Goal: Task Accomplishment & Management: Complete application form

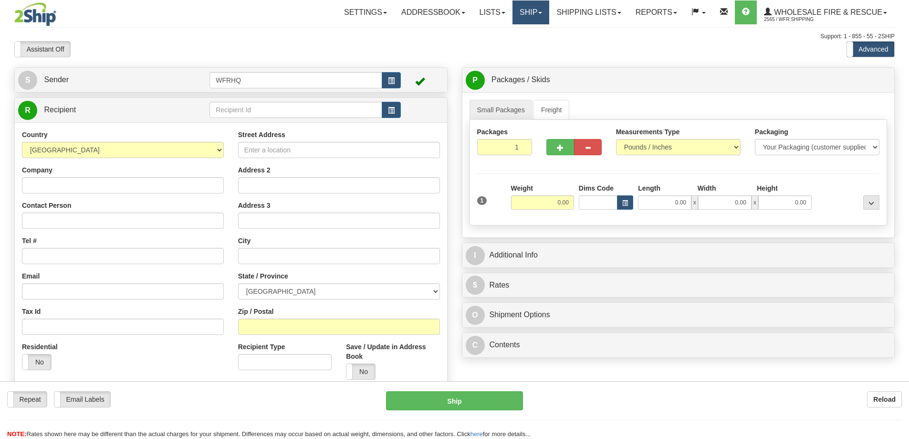
click at [536, 11] on link "Ship" at bounding box center [531, 12] width 37 height 24
click at [581, 12] on link "Shipping lists" at bounding box center [588, 12] width 79 height 24
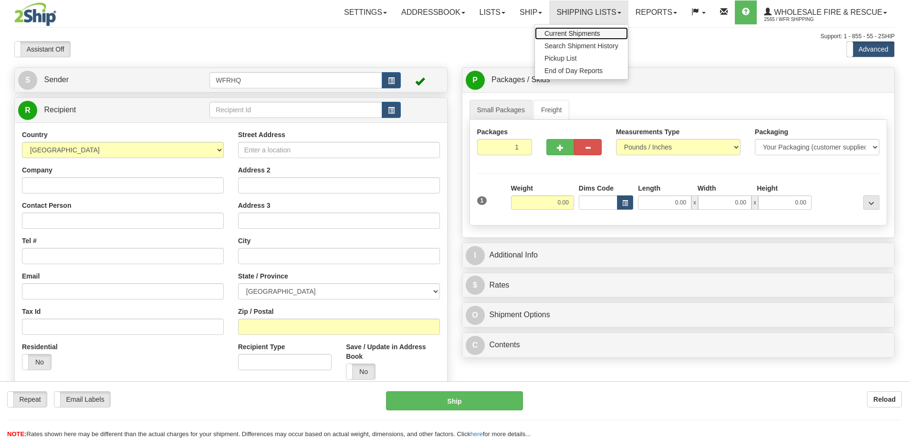
click at [570, 35] on span "Current Shipments" at bounding box center [573, 34] width 56 height 8
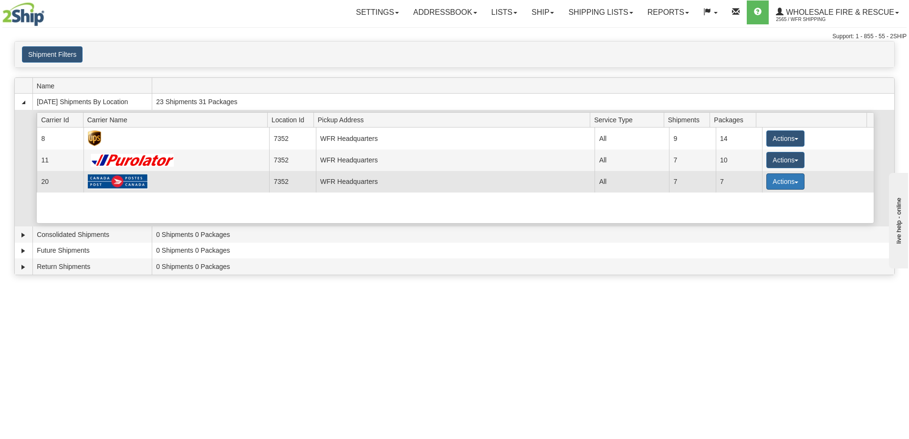
click at [791, 183] on button "Actions" at bounding box center [785, 181] width 38 height 16
click at [748, 197] on span "Details" at bounding box center [750, 199] width 26 height 7
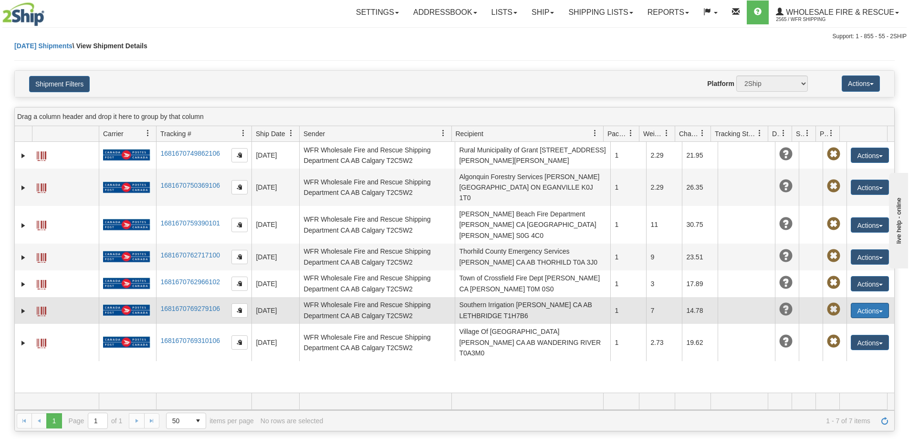
click at [862, 303] on button "Actions" at bounding box center [870, 310] width 38 height 15
click at [20, 306] on link "Expand" at bounding box center [24, 311] width 10 height 10
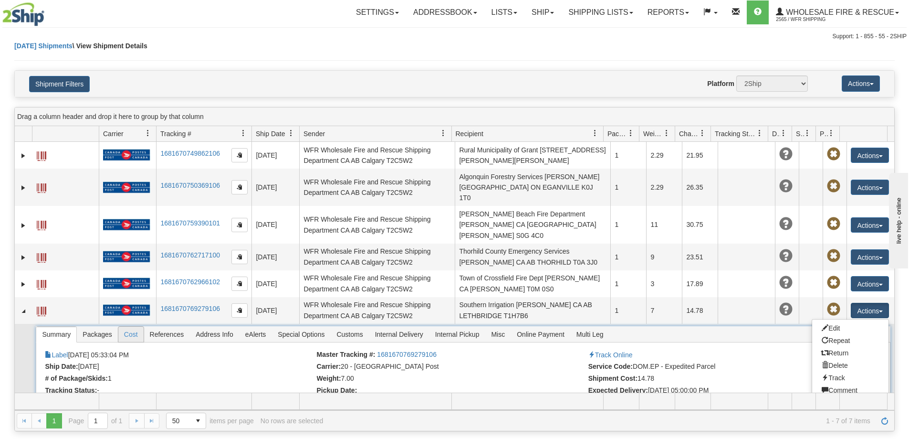
click at [135, 326] on span "Cost" at bounding box center [130, 333] width 25 height 15
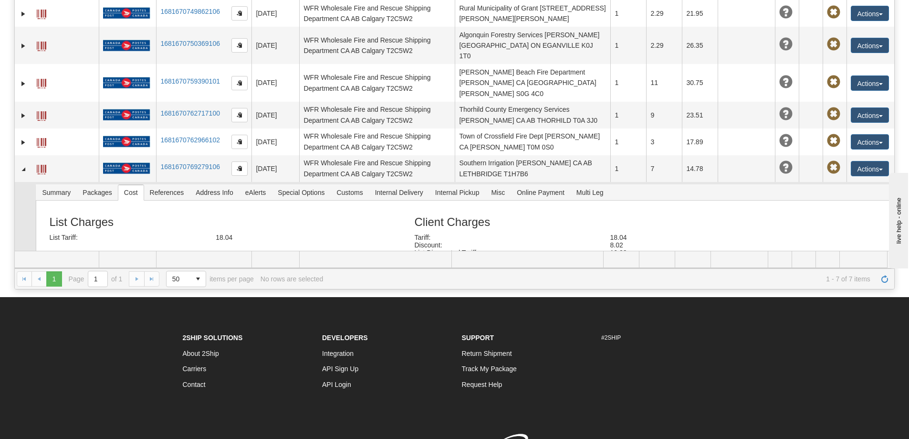
scroll to position [95, 0]
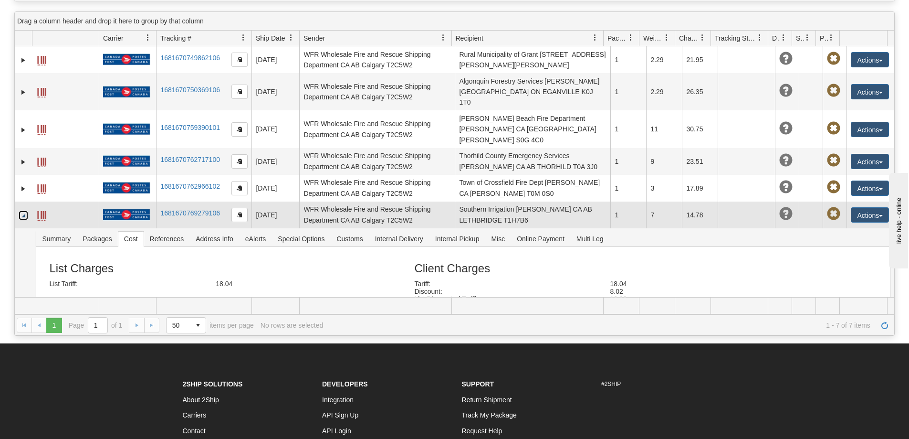
click at [26, 210] on link "Collapse" at bounding box center [24, 215] width 10 height 10
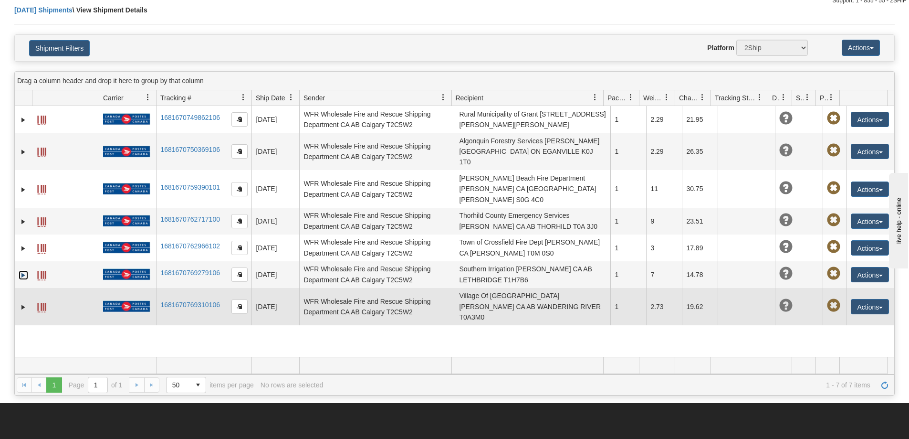
scroll to position [0, 0]
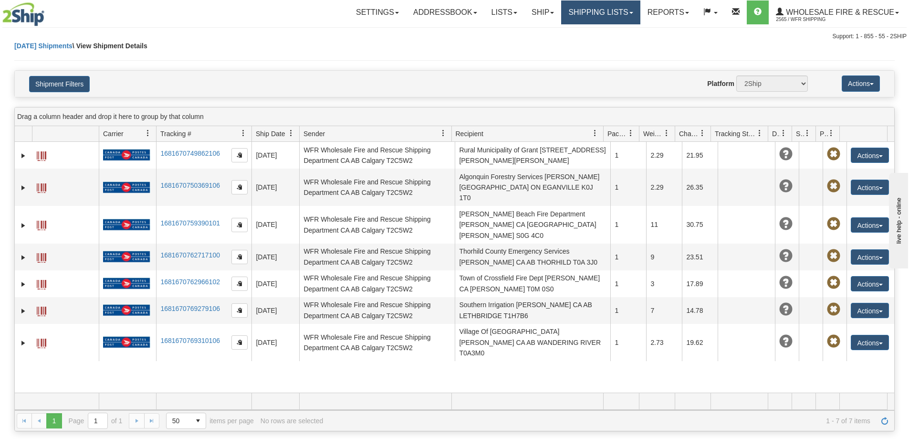
click at [596, 10] on link "Shipping lists" at bounding box center [600, 12] width 79 height 24
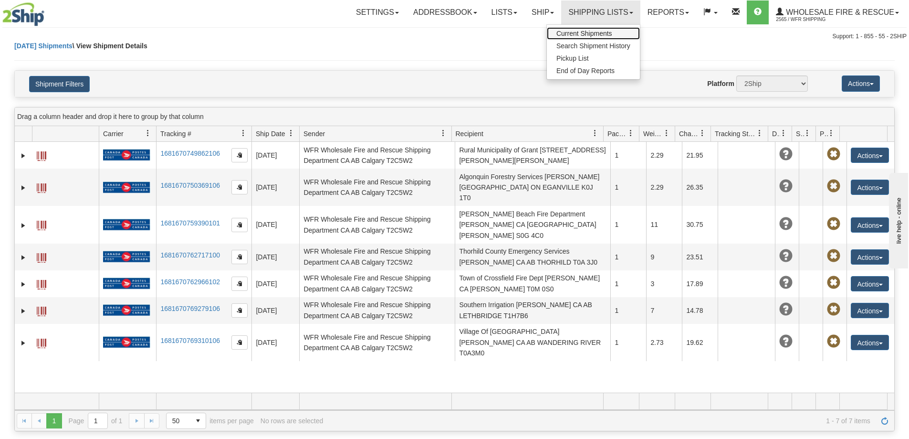
click at [581, 31] on span "Current Shipments" at bounding box center [584, 34] width 56 height 8
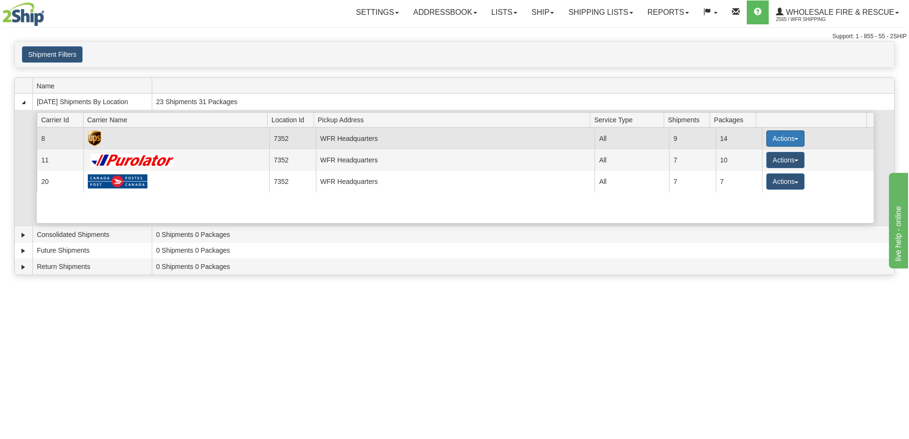
click at [790, 138] on button "Actions" at bounding box center [785, 138] width 38 height 16
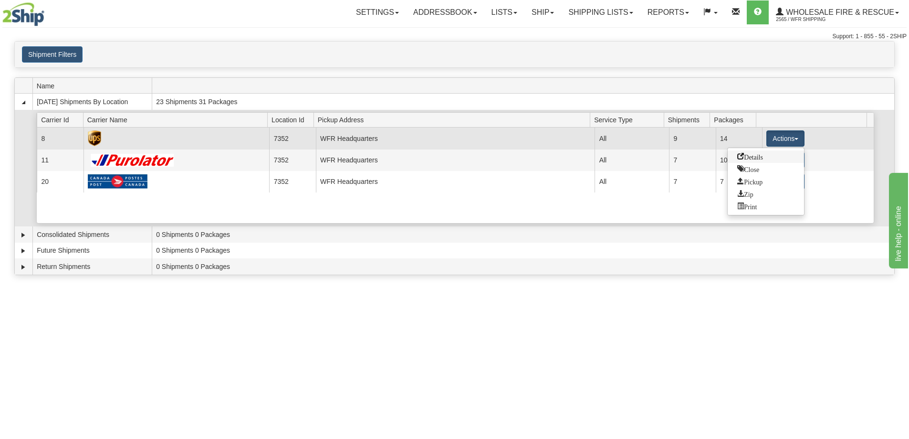
click at [757, 159] on span "Details" at bounding box center [750, 156] width 26 height 7
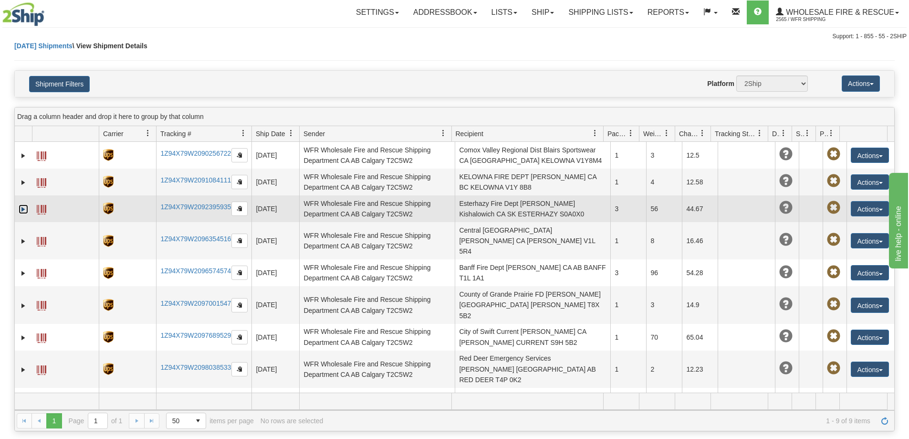
click at [22, 209] on link "Expand" at bounding box center [24, 209] width 10 height 10
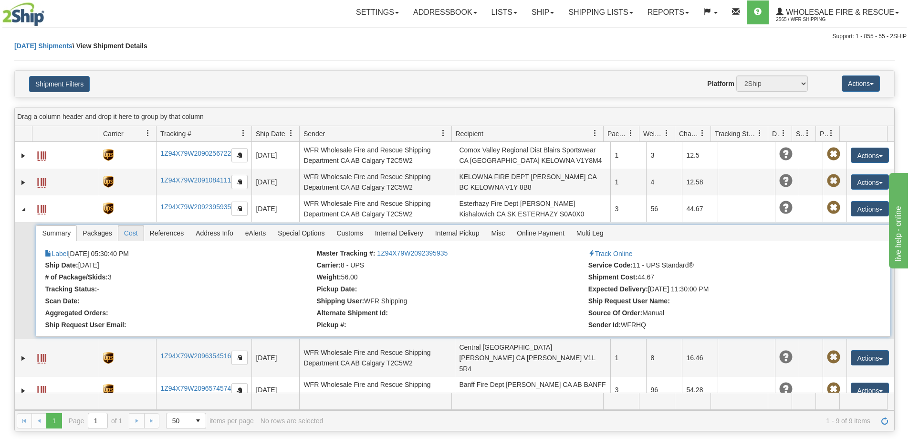
click at [131, 236] on span "Cost" at bounding box center [130, 232] width 25 height 15
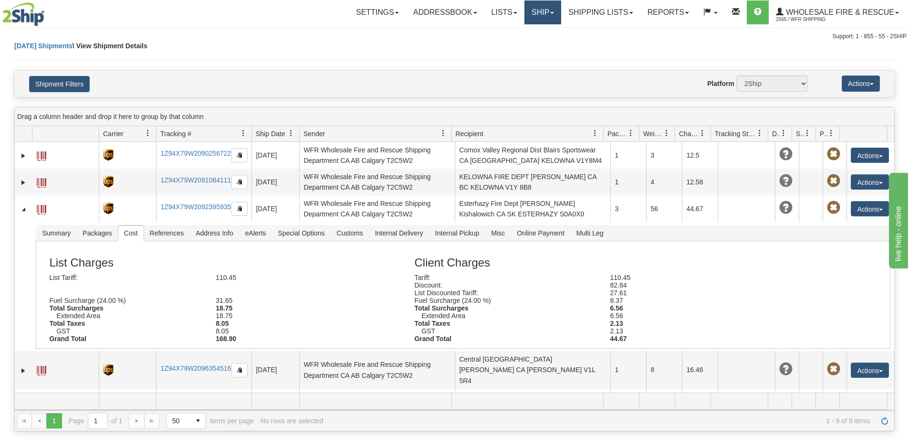
click at [550, 14] on link "Ship" at bounding box center [543, 12] width 37 height 24
click at [522, 36] on span "Ship Screen" at bounding box center [513, 34] width 36 height 8
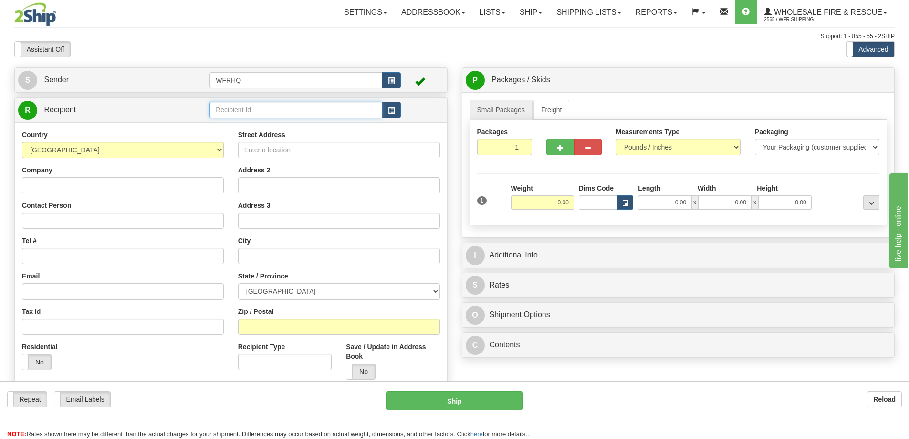
click at [252, 110] on input "text" at bounding box center [296, 110] width 173 height 16
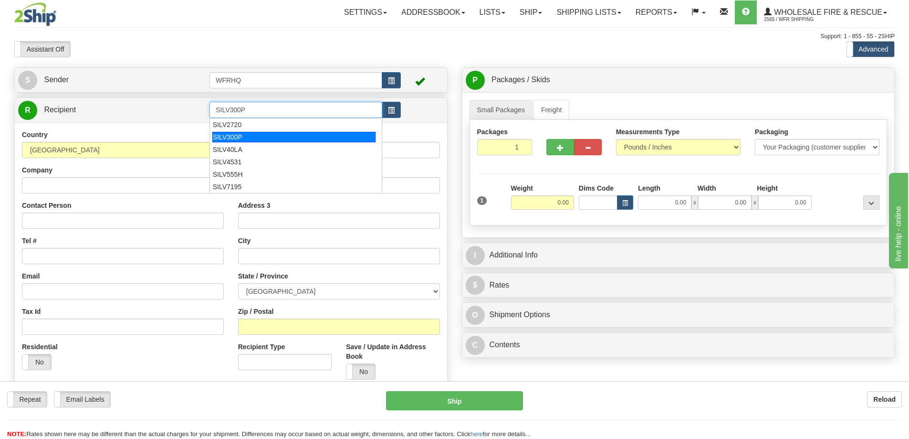
type input "SILV300P"
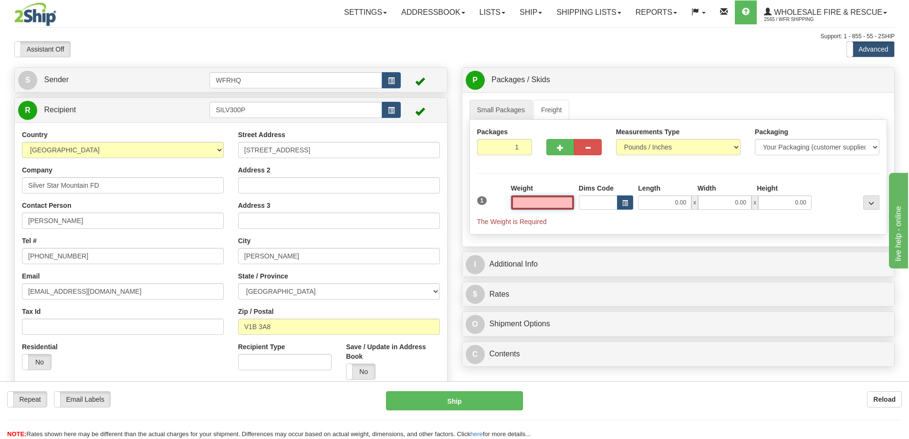
click at [547, 198] on input "text" at bounding box center [542, 202] width 63 height 14
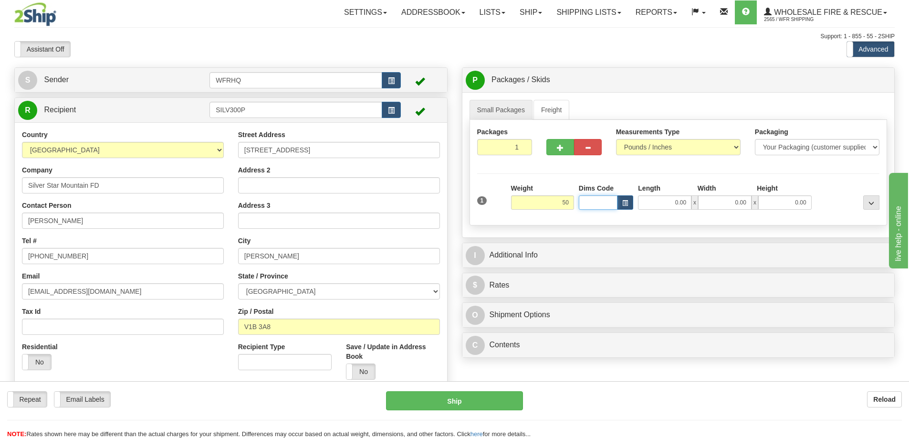
type input "50.00"
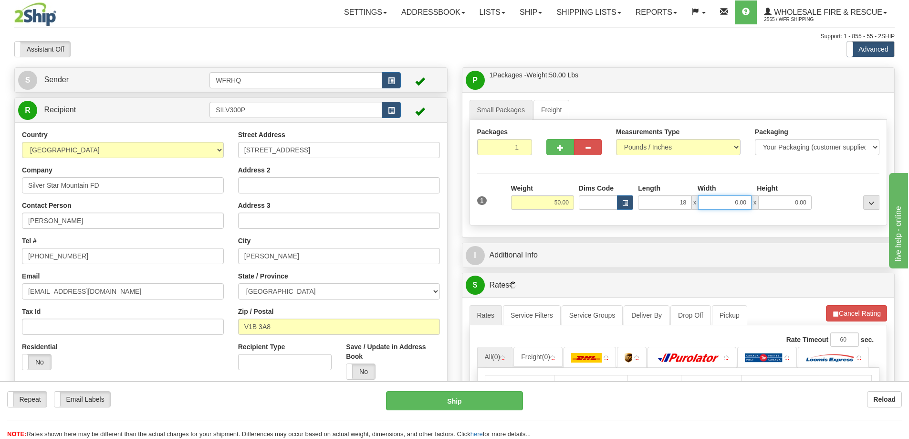
type input "18.00"
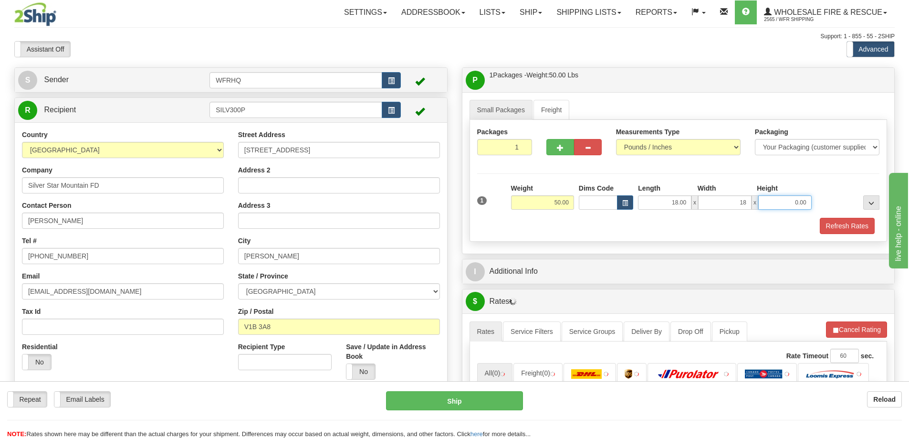
type input "18.00"
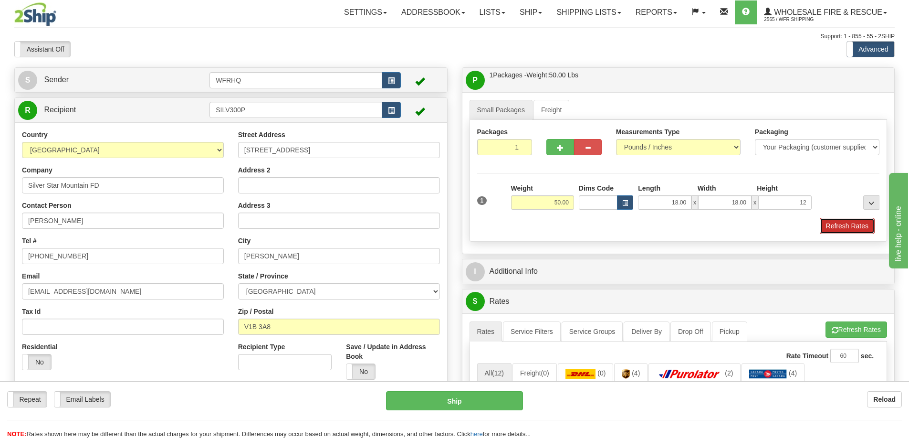
type input "12.00"
click at [851, 229] on button "Refresh Rates" at bounding box center [847, 226] width 55 height 16
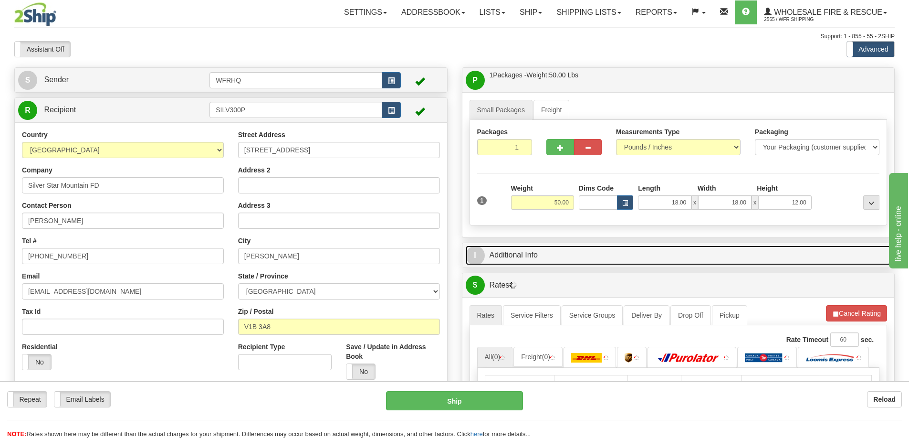
click at [660, 259] on link "I Additional Info" at bounding box center [679, 255] width 426 height 20
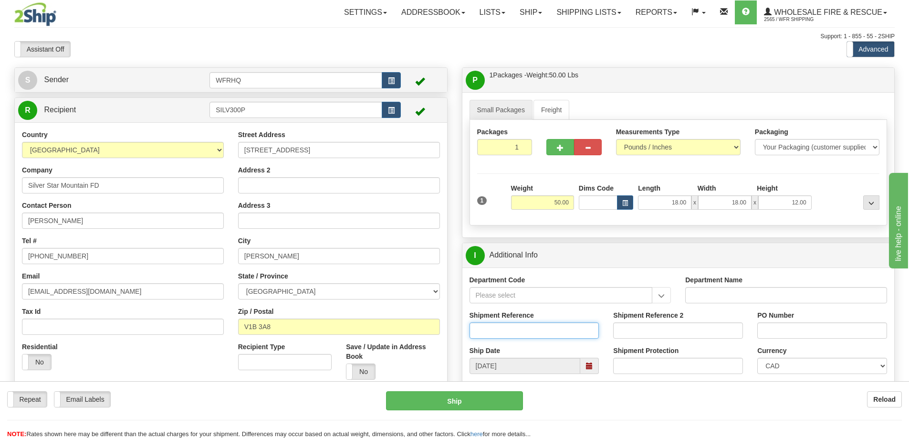
click at [514, 332] on input "Shipment Reference" at bounding box center [535, 330] width 130 height 16
type input "S45710-30518"
type input "78587"
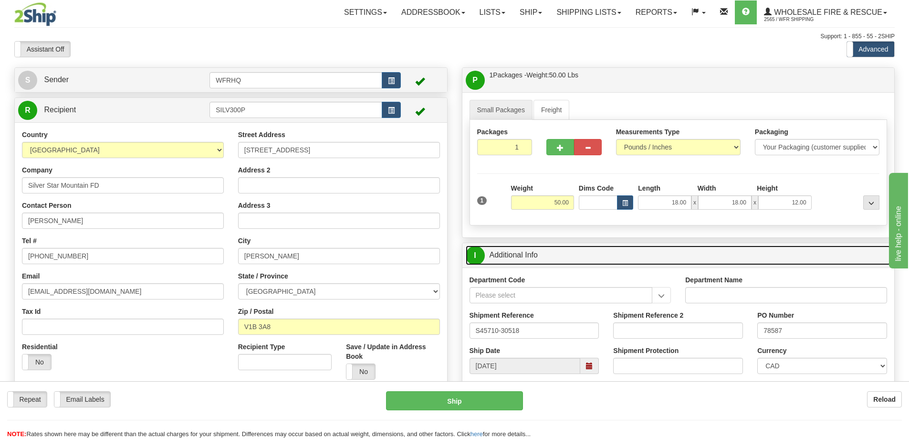
click at [682, 252] on link "I Additional Info" at bounding box center [679, 255] width 426 height 20
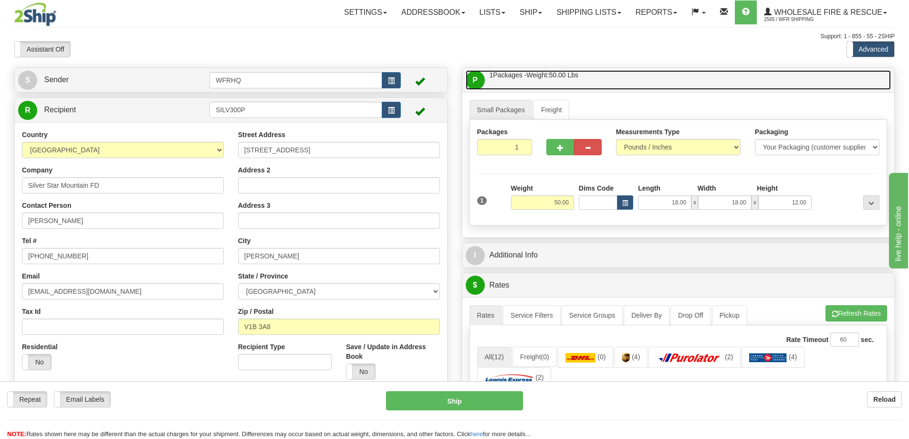
click at [631, 84] on link "P Packages / Skids 1 Packages - Weight: 50.00 Lbs 1 Skids - Weight: NaN Lbs" at bounding box center [679, 80] width 426 height 20
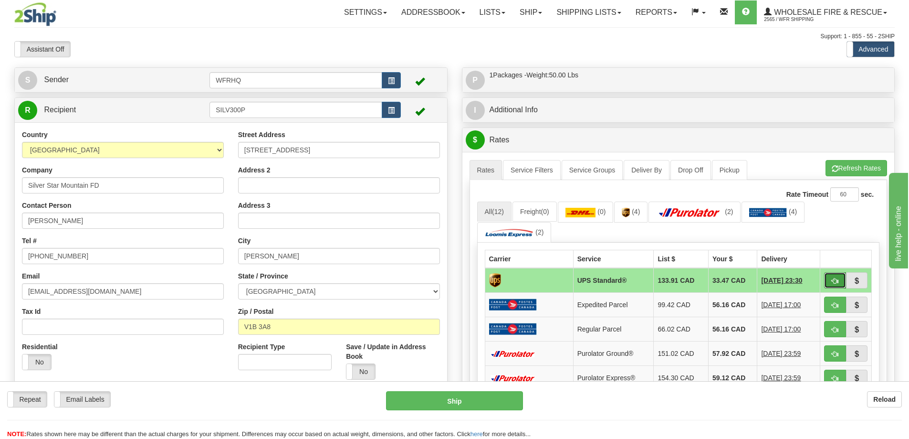
click at [836, 285] on button "button" at bounding box center [835, 280] width 22 height 16
type input "11"
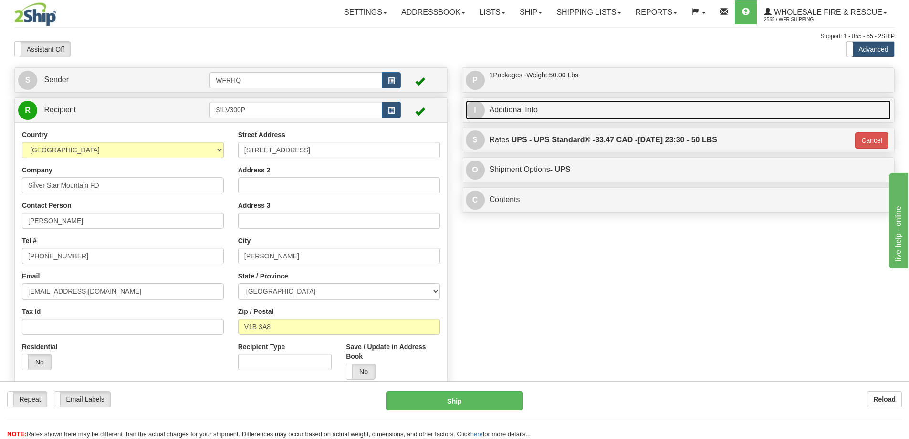
click at [516, 100] on link "I Additional Info" at bounding box center [679, 110] width 426 height 20
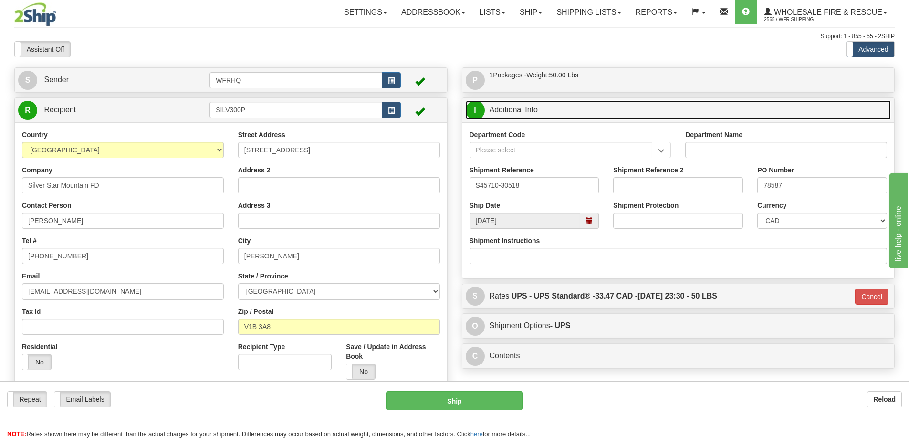
click at [588, 222] on span at bounding box center [589, 220] width 7 height 7
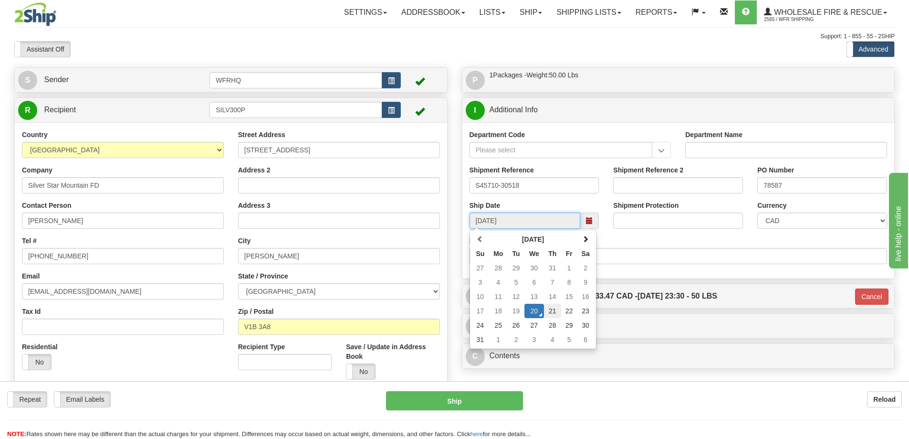
click at [554, 314] on td "21" at bounding box center [552, 311] width 17 height 14
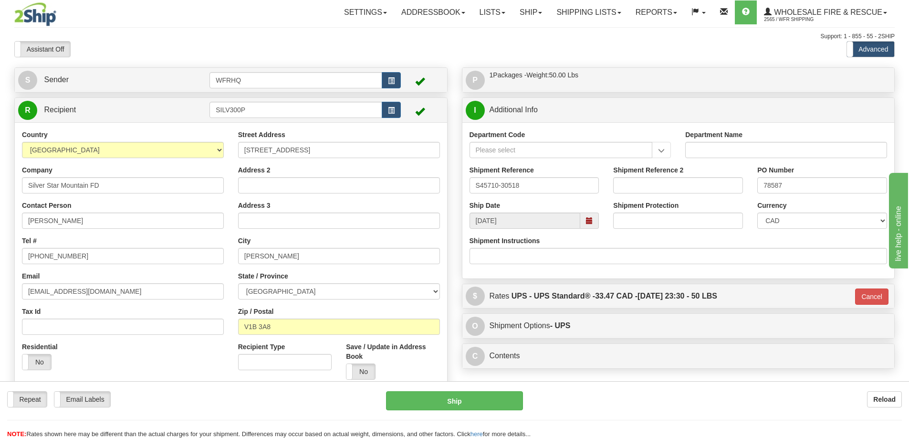
type input "08/21/2025"
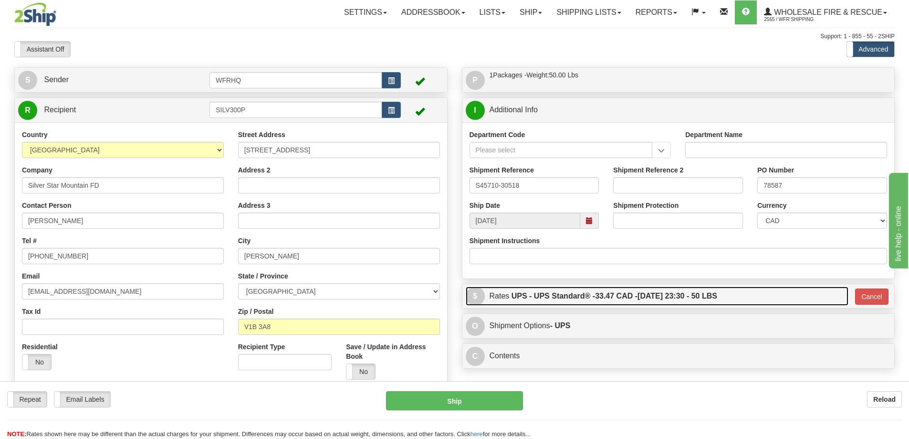
click at [553, 303] on label "UPS - UPS Standard® - 33.47 CAD - 08/22/2025 23:30 - 50 LBS" at bounding box center [615, 295] width 206 height 19
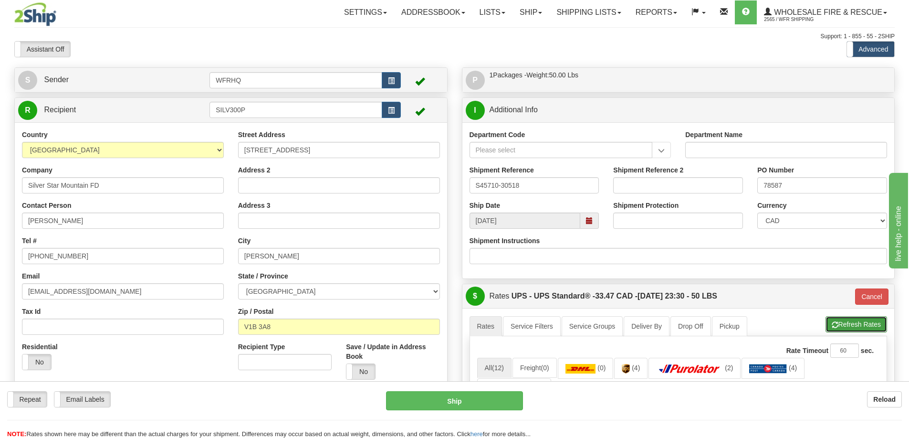
click at [874, 330] on button "Refresh Rates" at bounding box center [857, 324] width 62 height 16
type input "11"
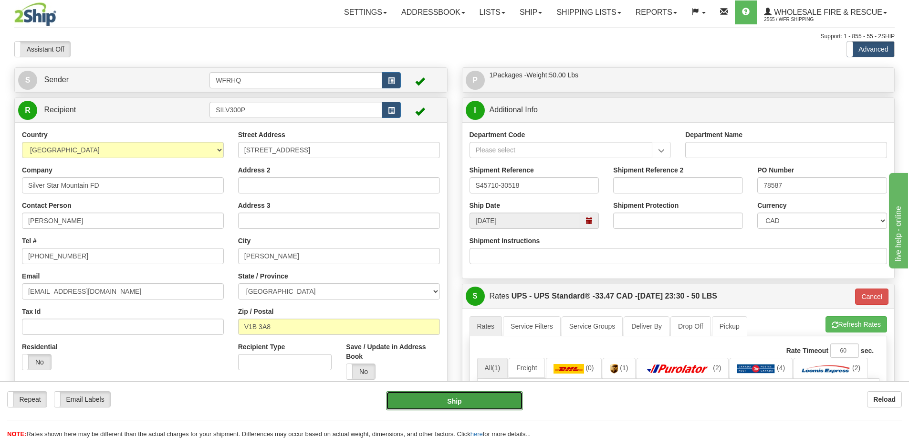
click at [472, 396] on button "Ship" at bounding box center [454, 400] width 137 height 19
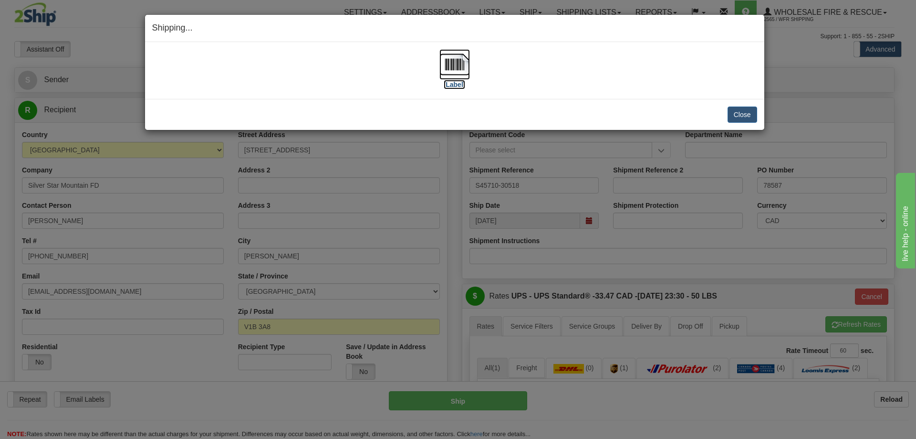
click at [452, 68] on img at bounding box center [455, 64] width 31 height 31
click at [740, 115] on button "Close" at bounding box center [743, 114] width 30 height 16
